Goal: Transaction & Acquisition: Download file/media

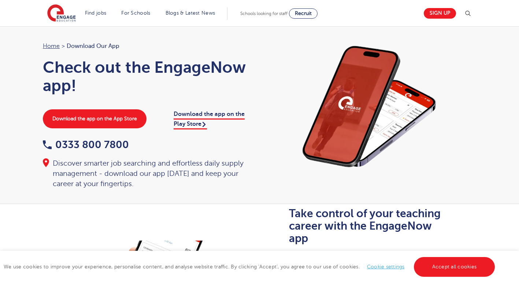
click at [385, 266] on link "Cookie settings" at bounding box center [386, 266] width 38 height 5
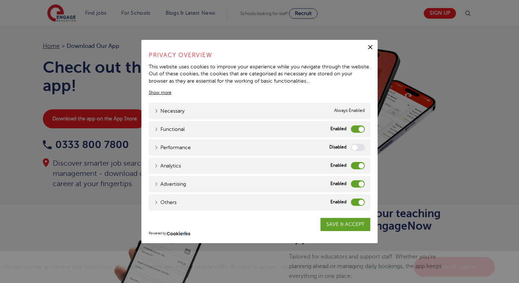
click at [358, 166] on label "Analytics" at bounding box center [358, 165] width 14 height 7
click at [0, 0] on input "Analytics" at bounding box center [0, 0] width 0 height 0
click at [361, 182] on label "Advertising" at bounding box center [358, 183] width 14 height 7
click at [0, 0] on input "Advertising" at bounding box center [0, 0] width 0 height 0
click at [360, 200] on label "Others" at bounding box center [358, 202] width 14 height 7
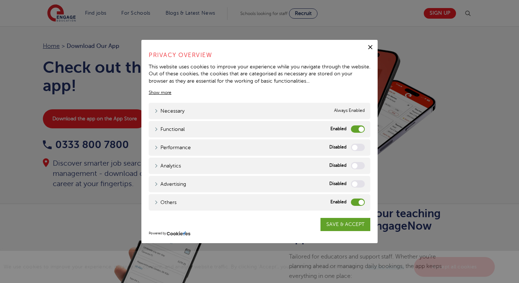
click at [0, 0] on input "Others" at bounding box center [0, 0] width 0 height 0
click at [359, 128] on label "Functional" at bounding box center [358, 129] width 14 height 7
click at [0, 0] on input "Functional" at bounding box center [0, 0] width 0 height 0
click at [352, 220] on link "SAVE & ACCEPT" at bounding box center [345, 224] width 50 height 13
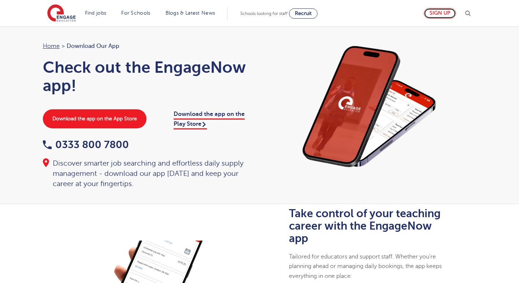
click at [438, 11] on link "Sign up" at bounding box center [439, 13] width 32 height 11
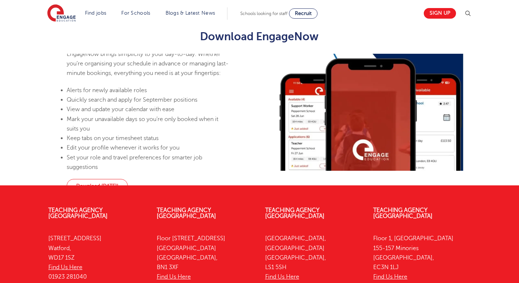
scroll to position [441, 0]
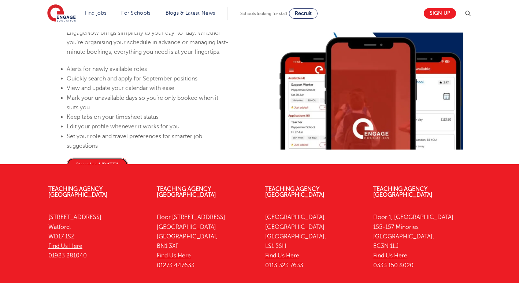
click at [115, 172] on link "Download today!" at bounding box center [97, 165] width 61 height 14
